Goal: Information Seeking & Learning: Learn about a topic

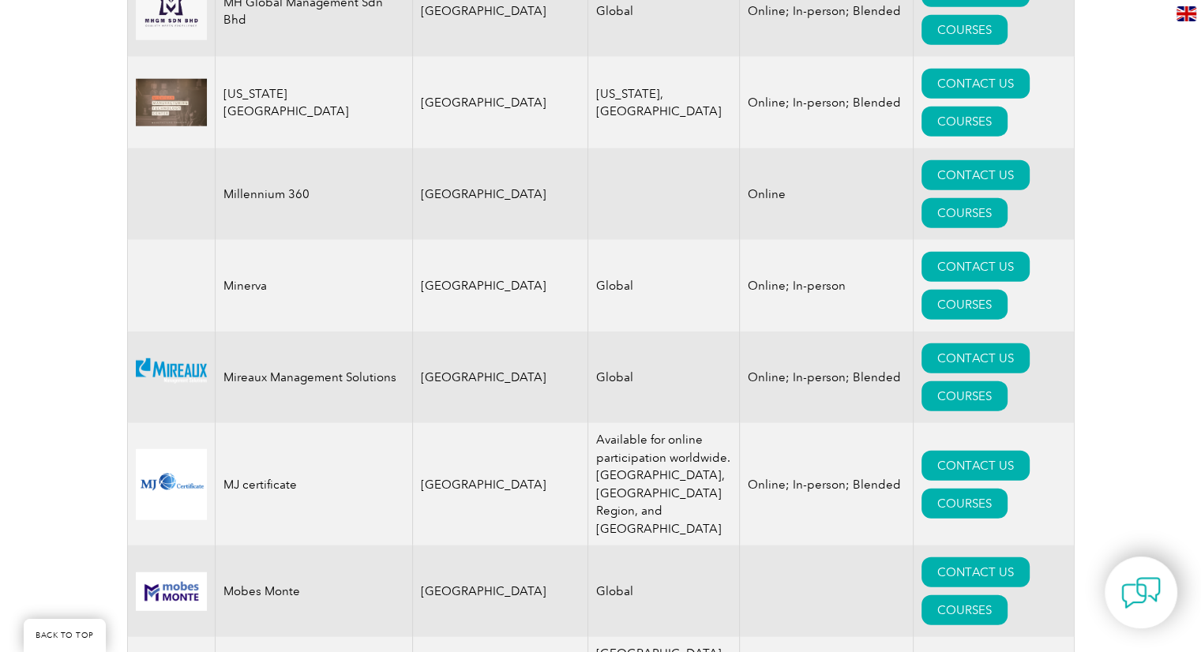
scroll to position [17732, 0]
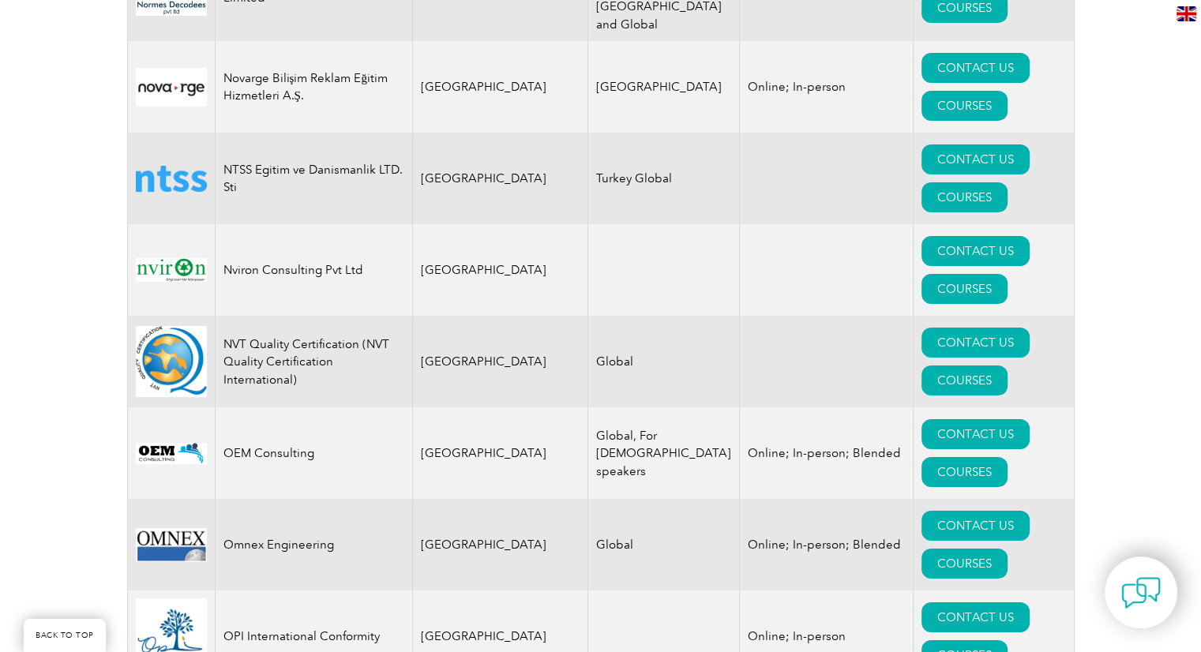
scroll to position [18015, 0]
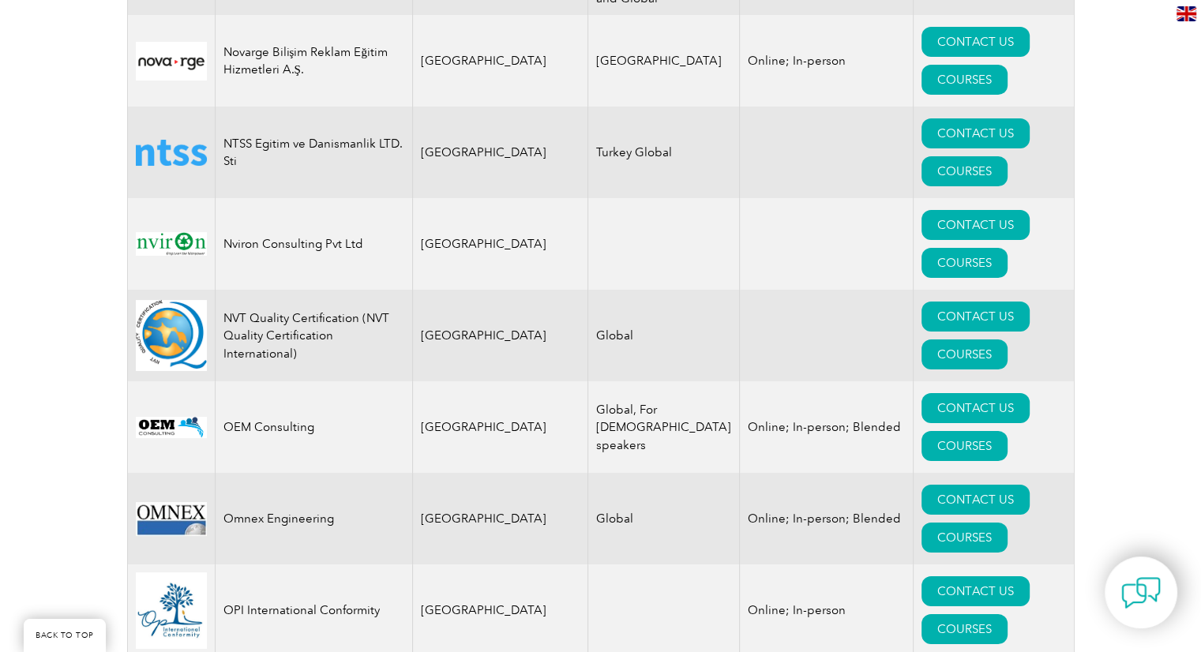
scroll to position [18046, 0]
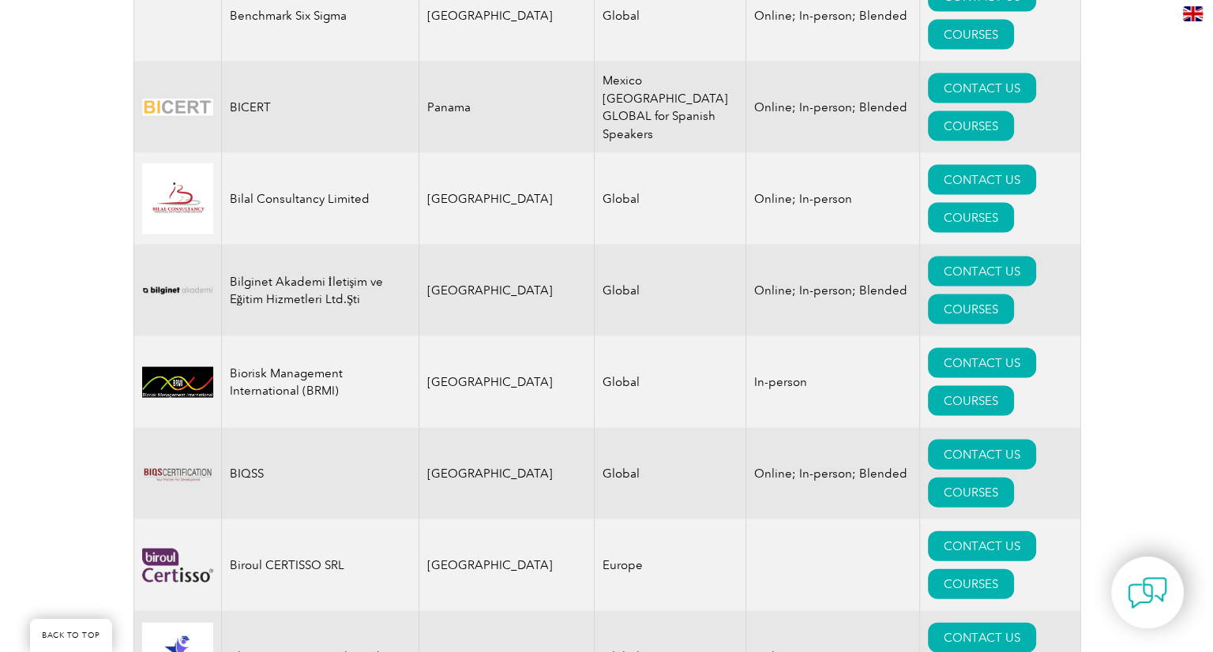
scroll to position [3295, 0]
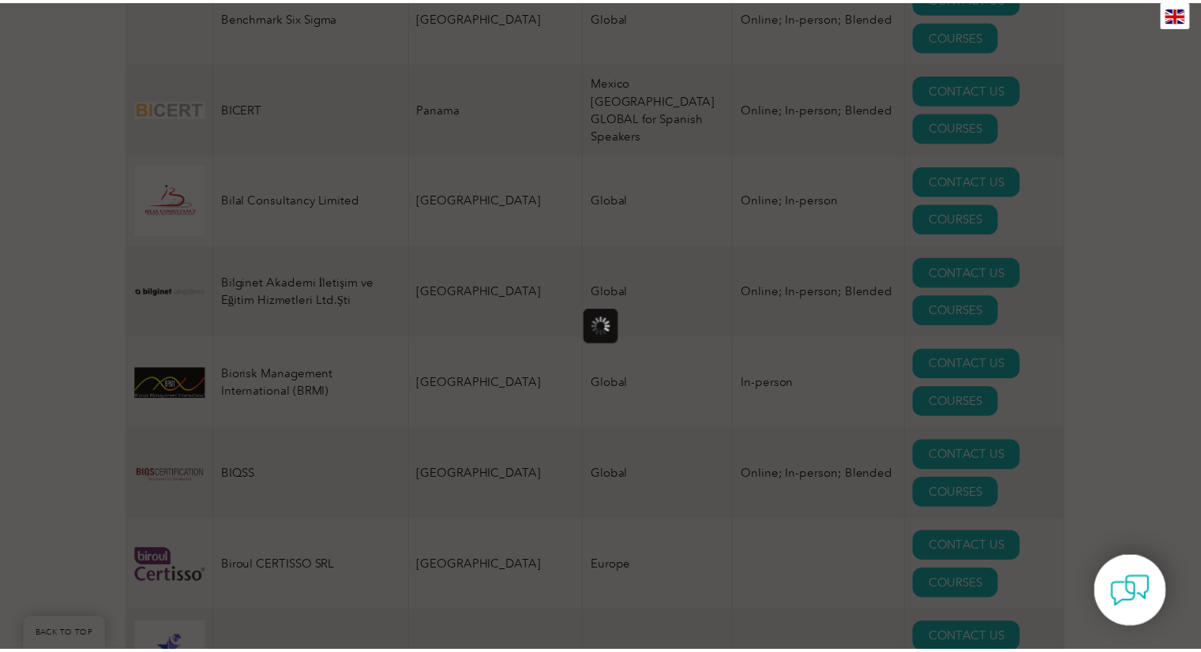
scroll to position [0, 0]
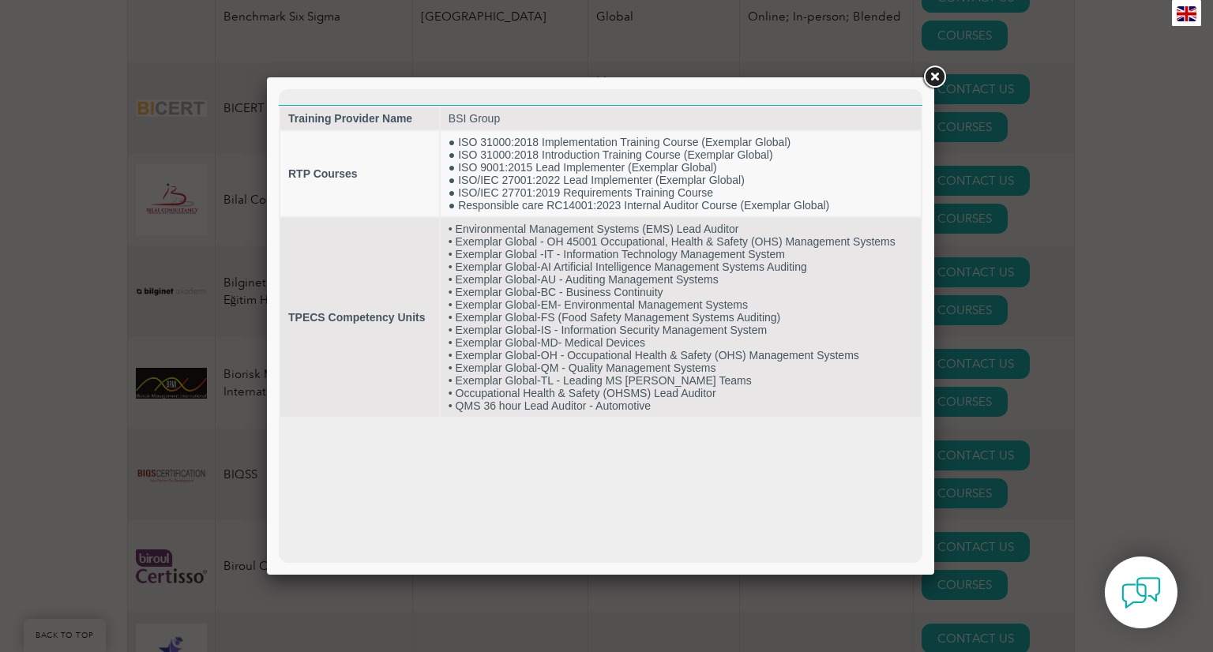
click at [932, 83] on link at bounding box center [934, 77] width 28 height 28
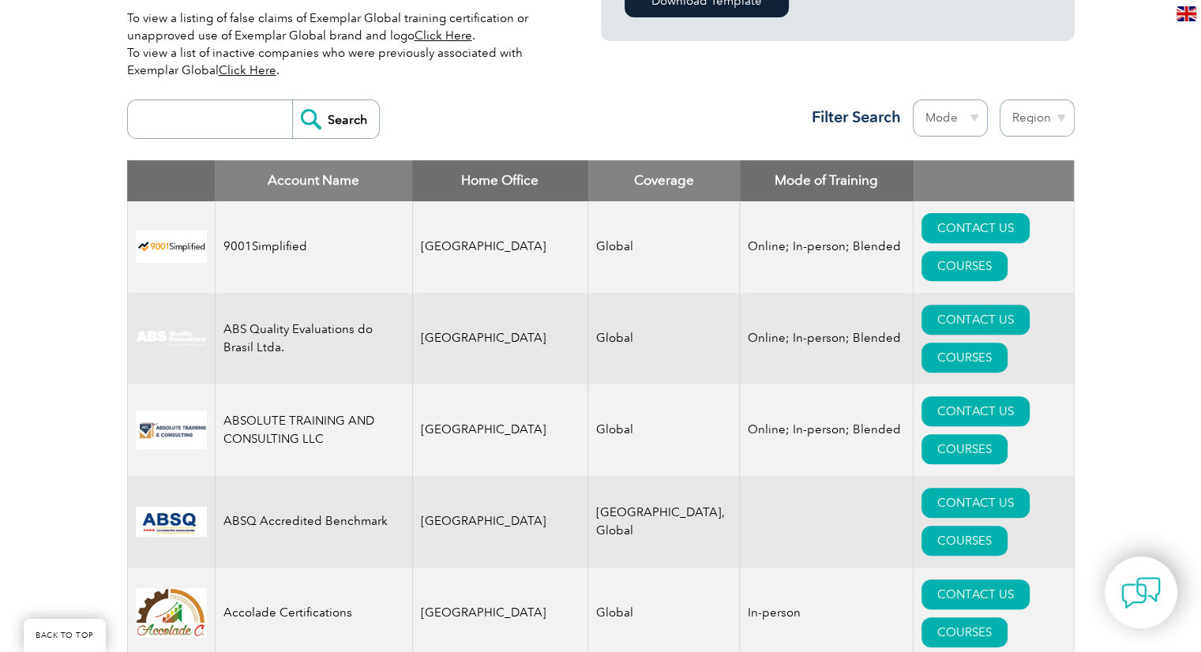
scroll to position [553, 0]
